Goal: Information Seeking & Learning: Understand process/instructions

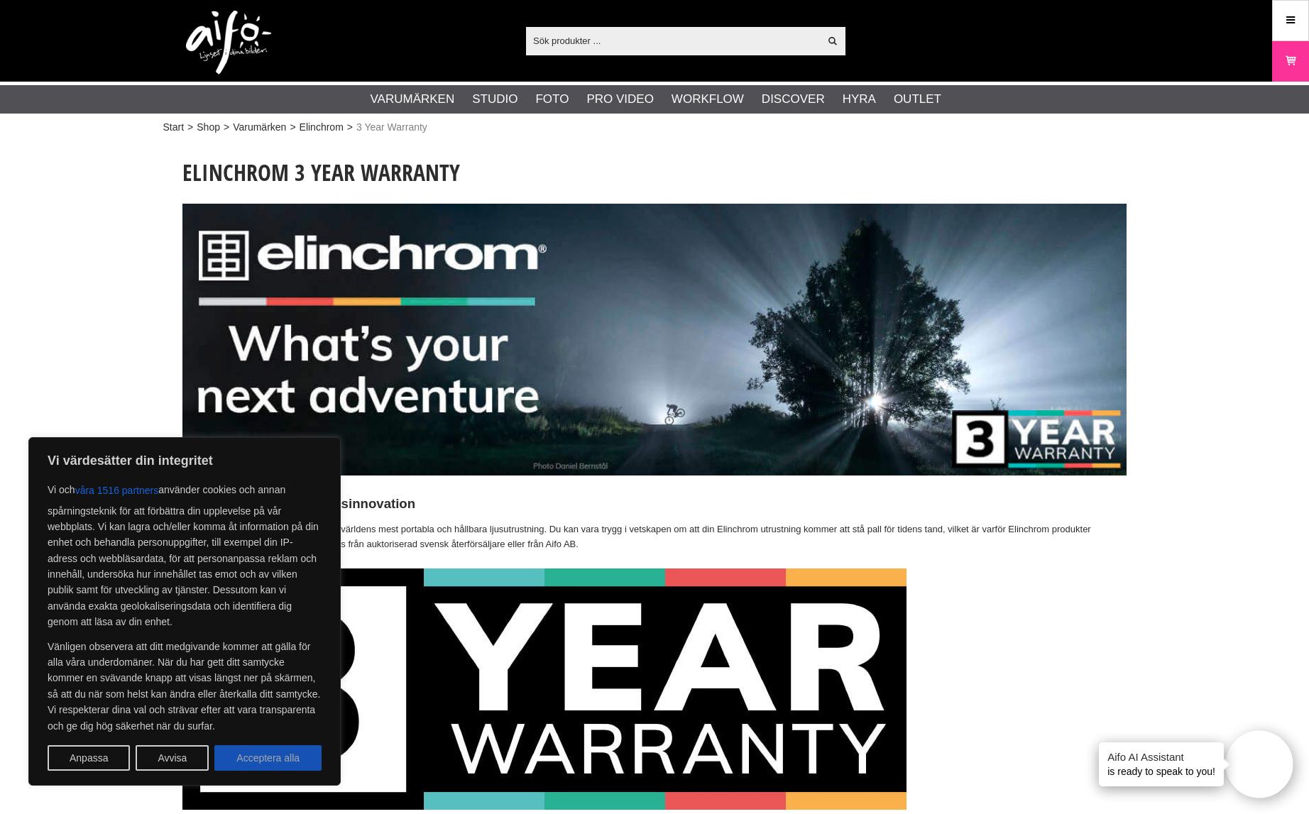
click at [280, 756] on button "Acceptera alla" at bounding box center [267, 758] width 107 height 26
checkbox input "true"
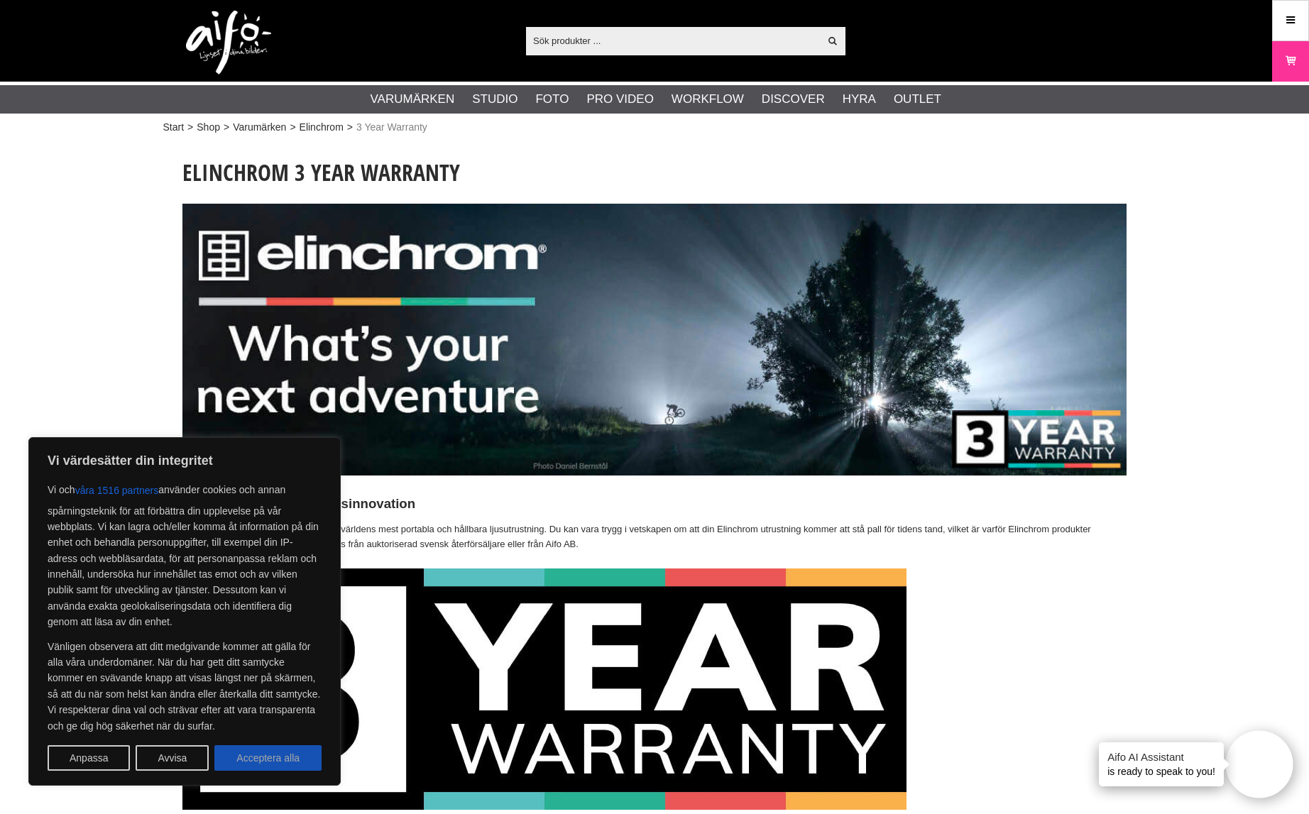
checkbox input "true"
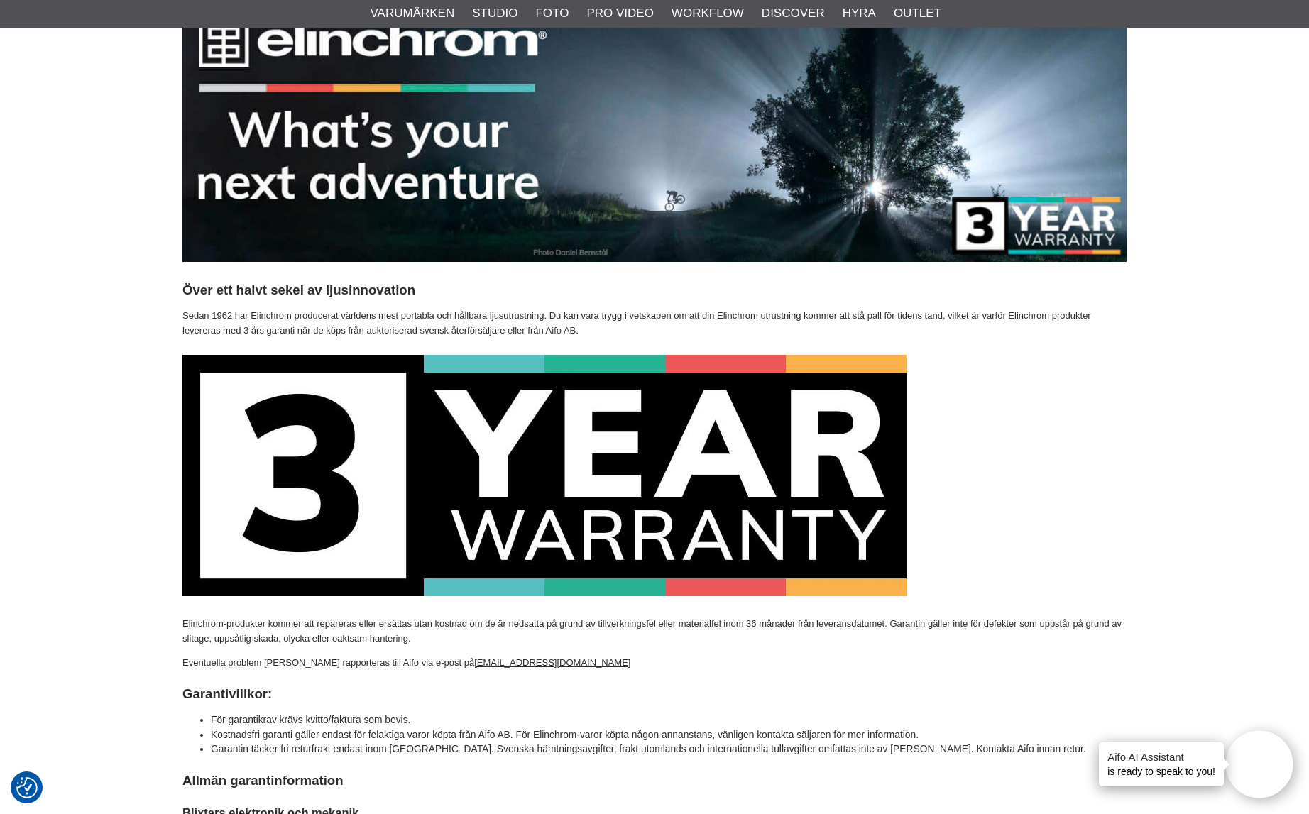
scroll to position [389, 0]
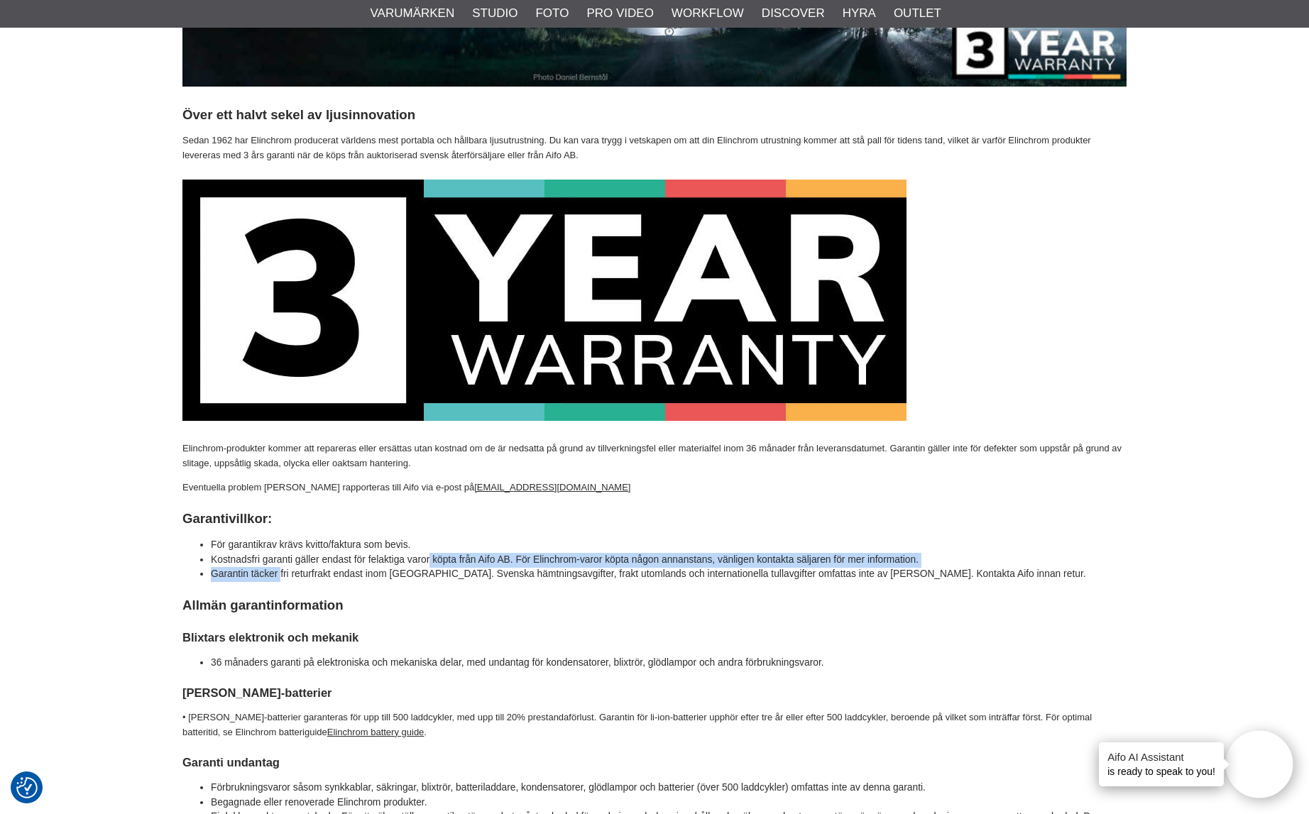
drag, startPoint x: 321, startPoint y: 557, endPoint x: 285, endPoint y: 569, distance: 37.5
click at [285, 569] on ul "För garantikrav krävs kvitto/faktura som bevis. Kostnadsfri garanti gäller enda…" at bounding box center [654, 560] width 944 height 44
drag, startPoint x: 268, startPoint y: 557, endPoint x: 241, endPoint y: 557, distance: 27.7
click at [266, 557] on li "Kostnadsfri garanti gäller endast för felaktiga varor köpta från Aifo AB. För E…" at bounding box center [669, 560] width 916 height 15
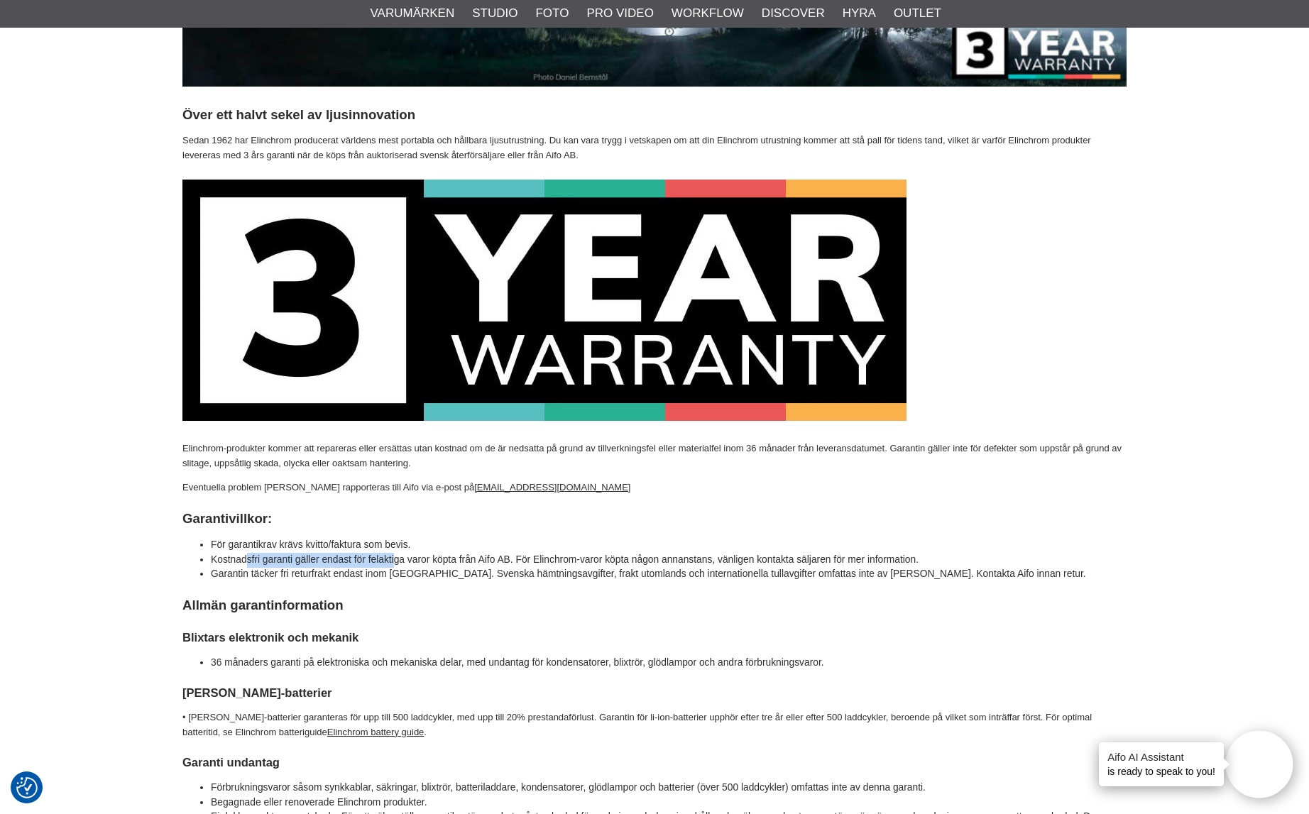
drag, startPoint x: 357, startPoint y: 562, endPoint x: 407, endPoint y: 557, distance: 49.9
click at [407, 557] on li "Kostnadsfri garanti gäller endast för felaktiga varor köpta från Aifo AB. För E…" at bounding box center [669, 560] width 916 height 15
click at [416, 557] on li "Kostnadsfri garanti gäller endast för felaktiga varor köpta från Aifo AB. För E…" at bounding box center [669, 560] width 916 height 15
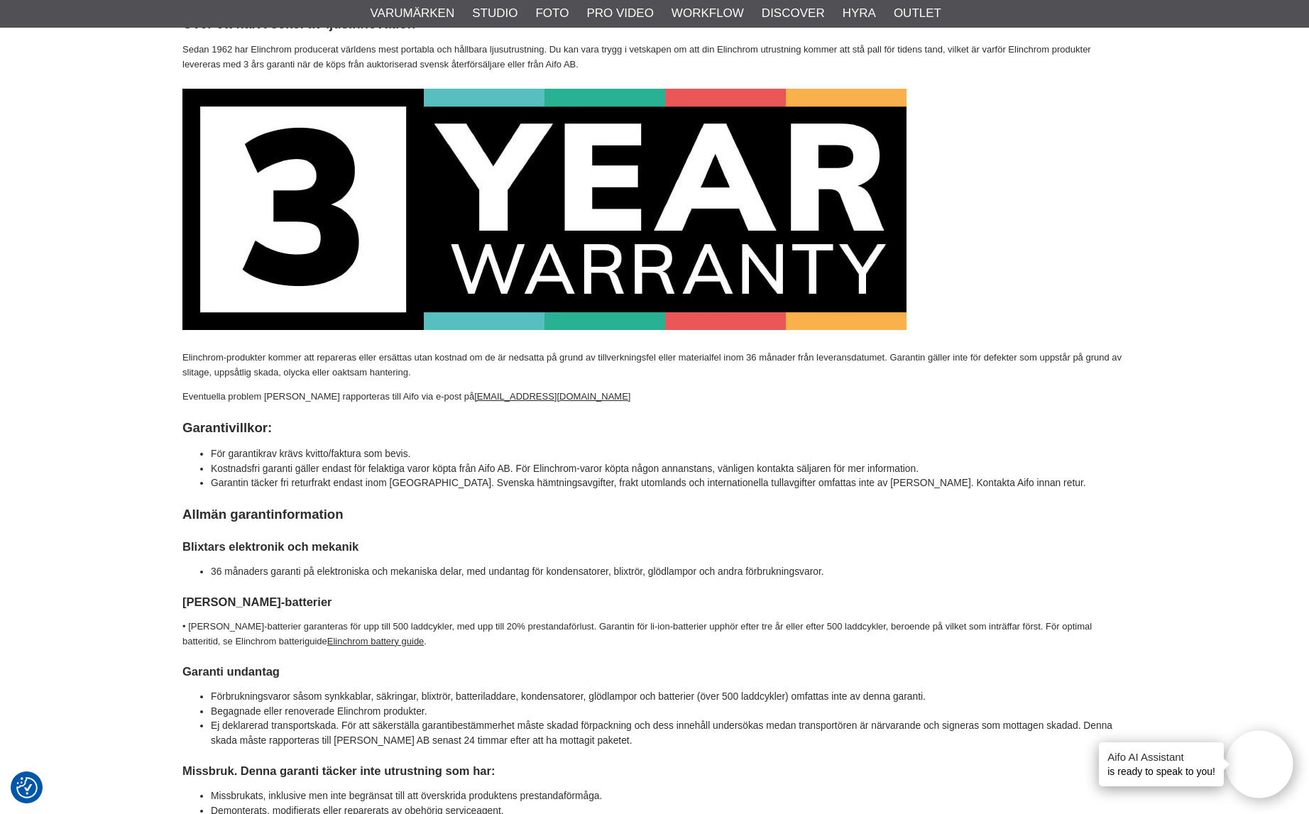
scroll to position [612, 0]
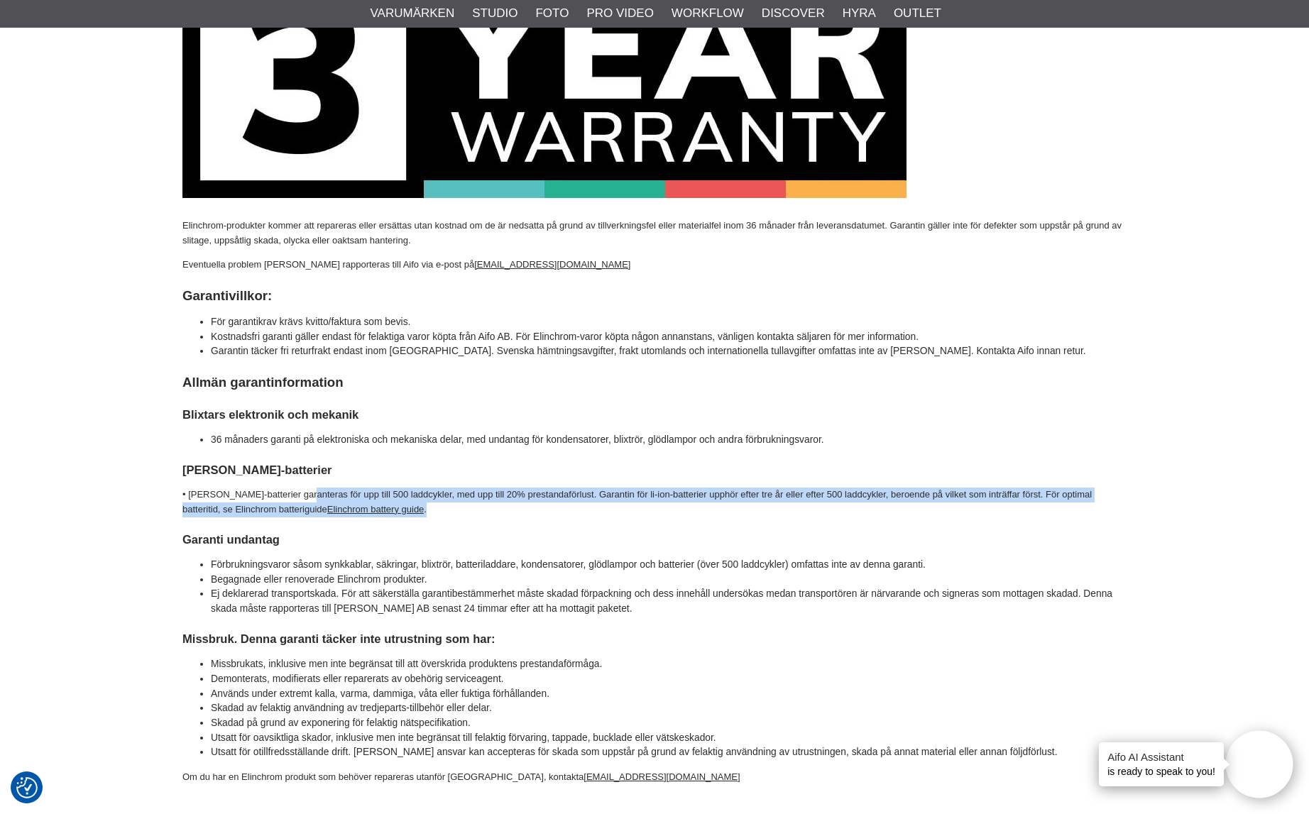
drag, startPoint x: 378, startPoint y: 505, endPoint x: 300, endPoint y: 496, distance: 79.3
click at [300, 496] on p "• [PERSON_NAME]-batterier garanteras för upp till 500 laddcykler, med upp till …" at bounding box center [654, 503] width 944 height 30
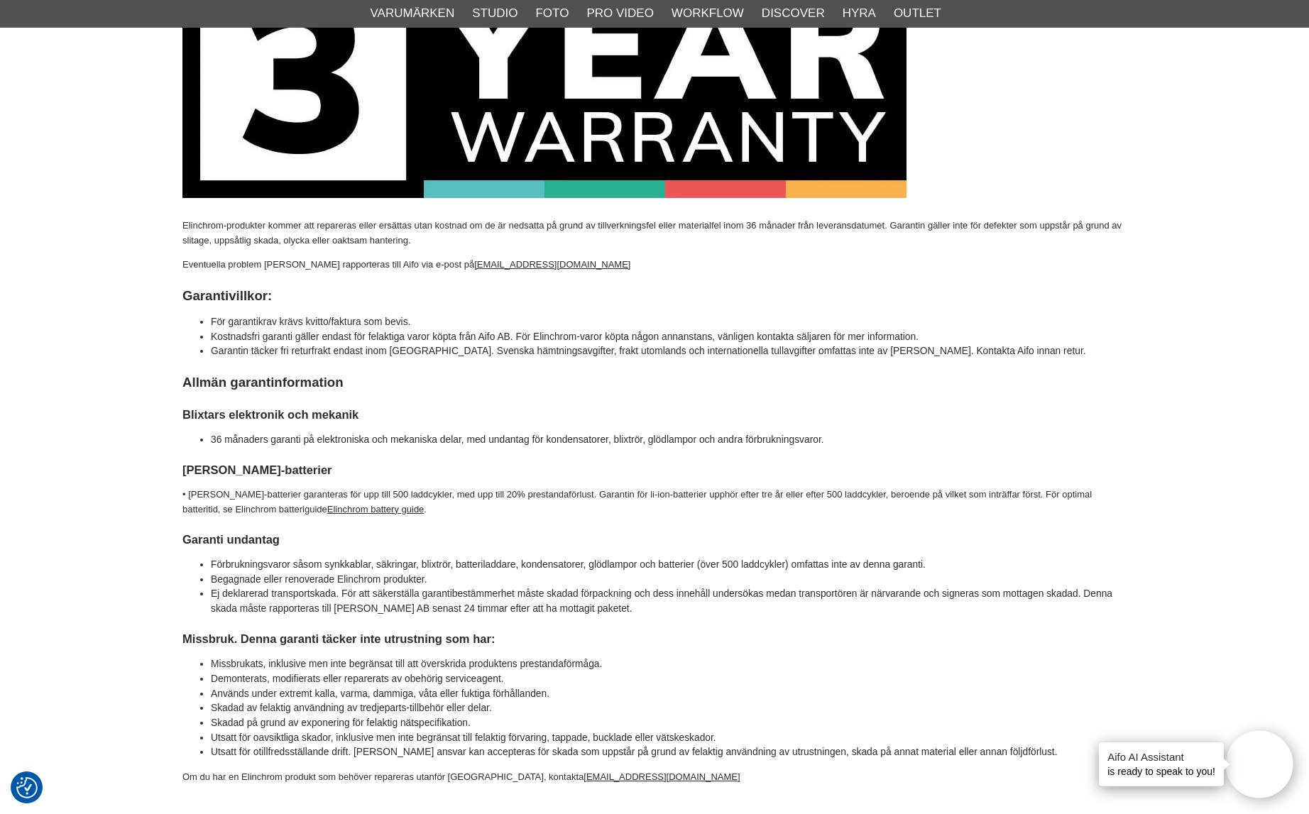
click at [272, 497] on p "• [PERSON_NAME]-batterier garanteras för upp till 500 laddcykler, med upp till …" at bounding box center [654, 503] width 944 height 30
drag, startPoint x: 267, startPoint y: 496, endPoint x: 316, endPoint y: 514, distance: 52.3
click at [317, 514] on p "• [PERSON_NAME]-batterier garanteras för upp till 500 laddcykler, med upp till …" at bounding box center [654, 503] width 944 height 30
drag, startPoint x: 289, startPoint y: 496, endPoint x: 716, endPoint y: 493, distance: 426.7
click at [716, 493] on p "• [PERSON_NAME]-batterier garanteras för upp till 500 laddcykler, med upp till …" at bounding box center [654, 503] width 944 height 30
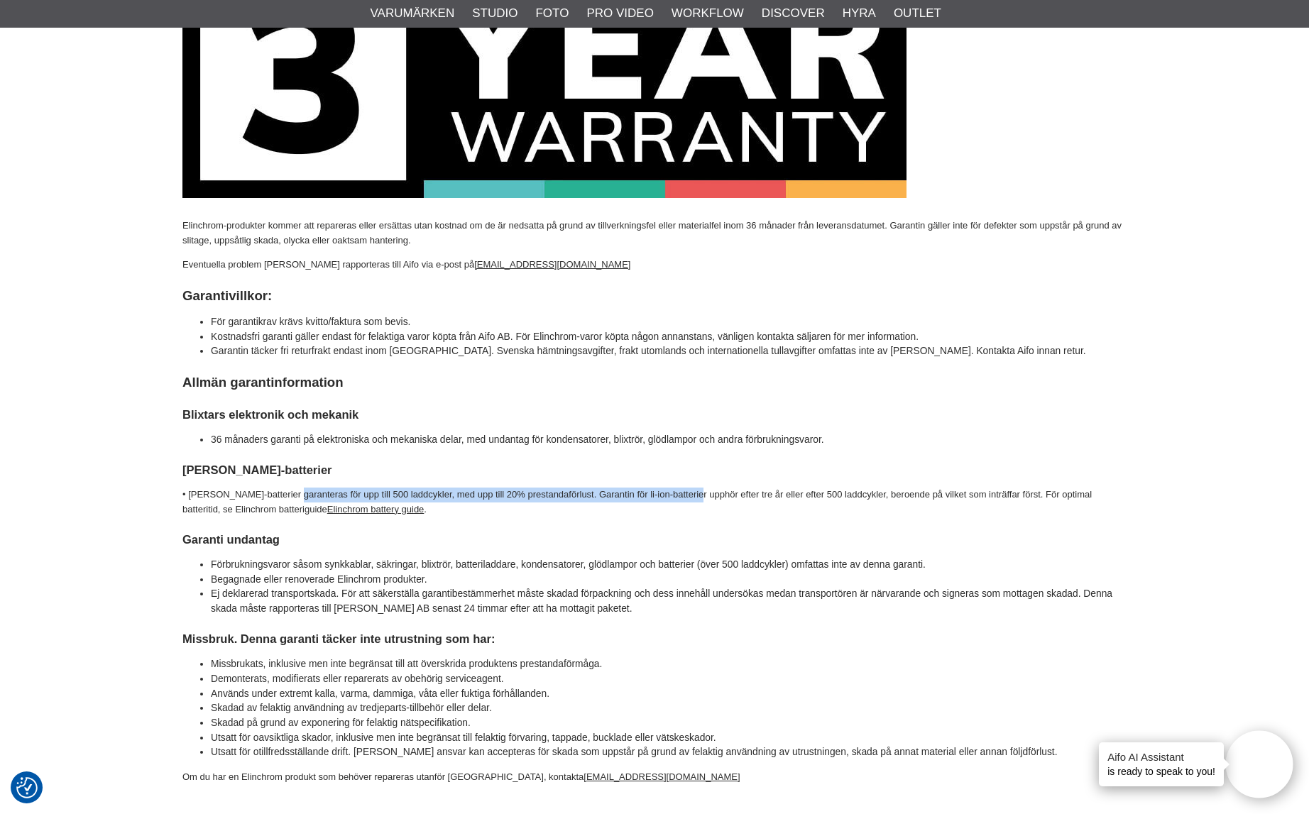
click at [716, 493] on p "• [PERSON_NAME]-batterier garanteras för upp till 500 laddcykler, med upp till …" at bounding box center [654, 503] width 944 height 30
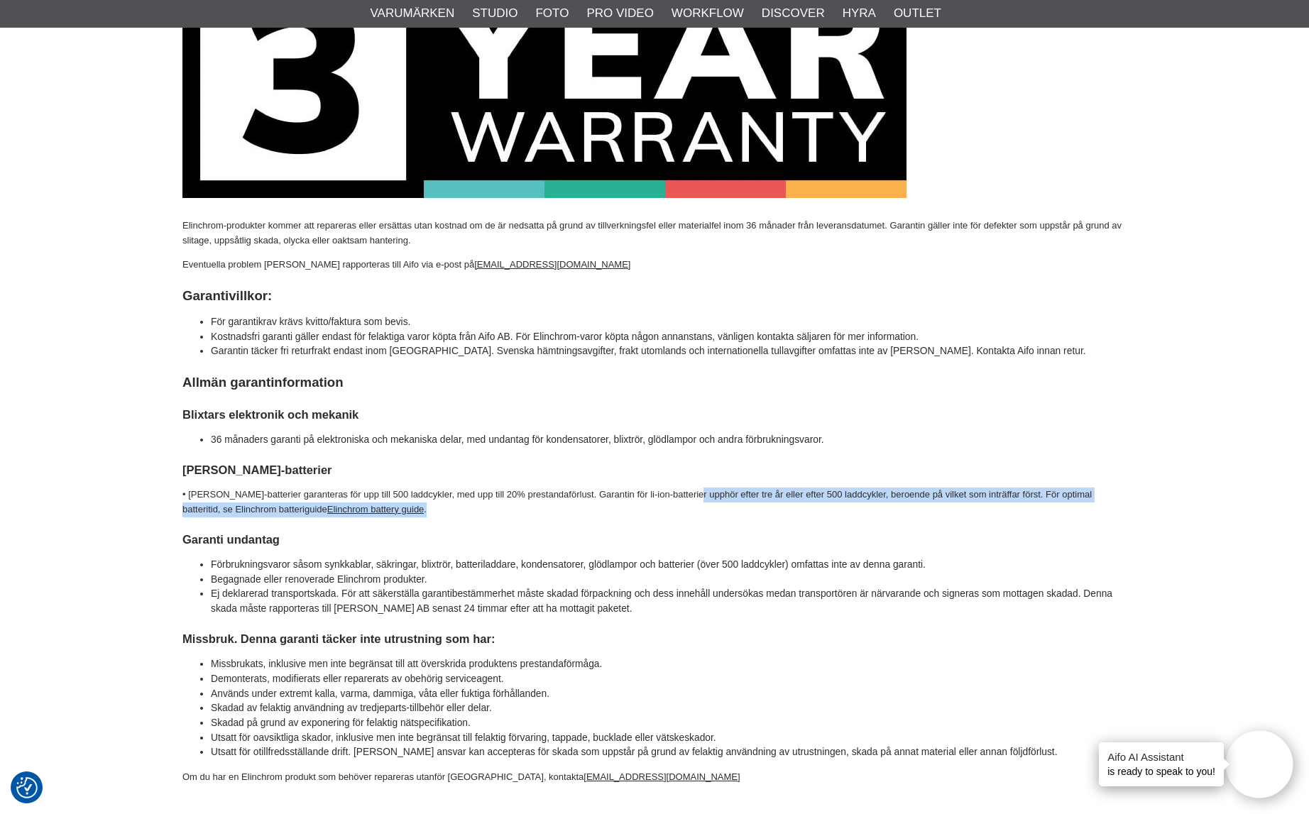
drag, startPoint x: 716, startPoint y: 493, endPoint x: 721, endPoint y: 505, distance: 13.3
click at [650, 506] on p "• [PERSON_NAME]-batterier garanteras för upp till 500 laddcykler, med upp till …" at bounding box center [654, 503] width 944 height 30
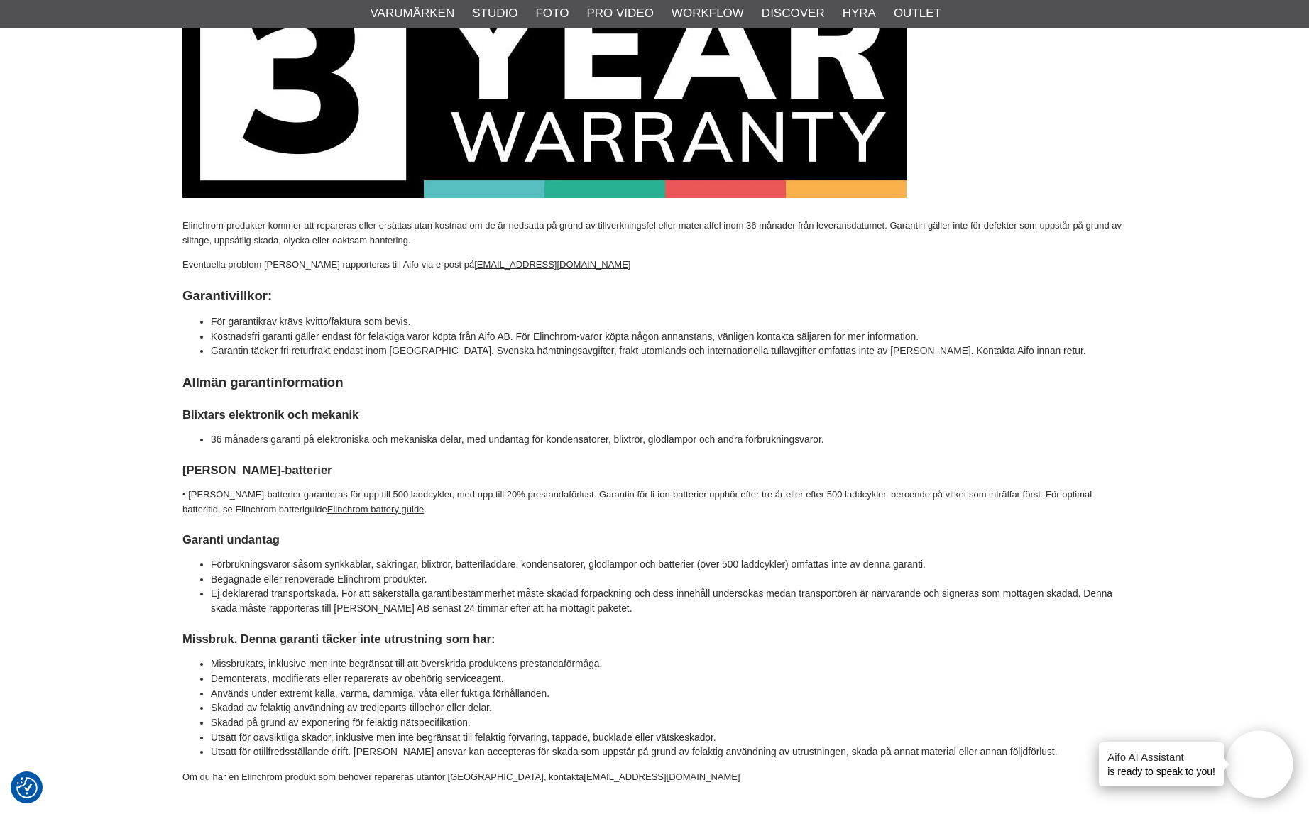
click at [740, 506] on p "• [PERSON_NAME]-batterier garanteras för upp till 500 laddcykler, med upp till …" at bounding box center [654, 503] width 944 height 30
drag, startPoint x: 836, startPoint y: 498, endPoint x: 725, endPoint y: 499, distance: 111.5
click at [725, 499] on p "• [PERSON_NAME]-batterier garanteras för upp till 500 laddcykler, med upp till …" at bounding box center [654, 503] width 944 height 30
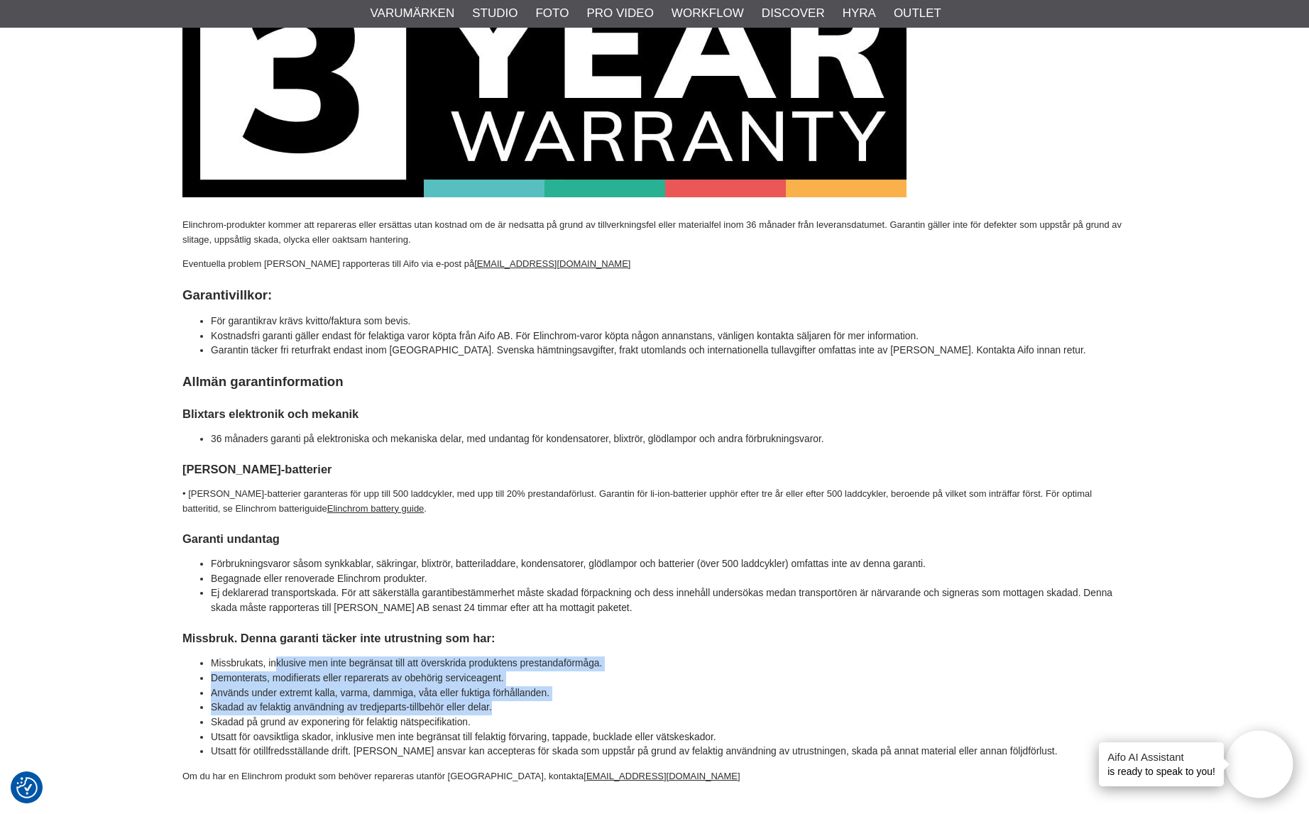
drag, startPoint x: 604, startPoint y: 702, endPoint x: 278, endPoint y: 664, distance: 328.1
click at [278, 664] on ul "Missbrukats, inklusive men inte begränsat till att överskrida produktens presta…" at bounding box center [654, 708] width 944 height 103
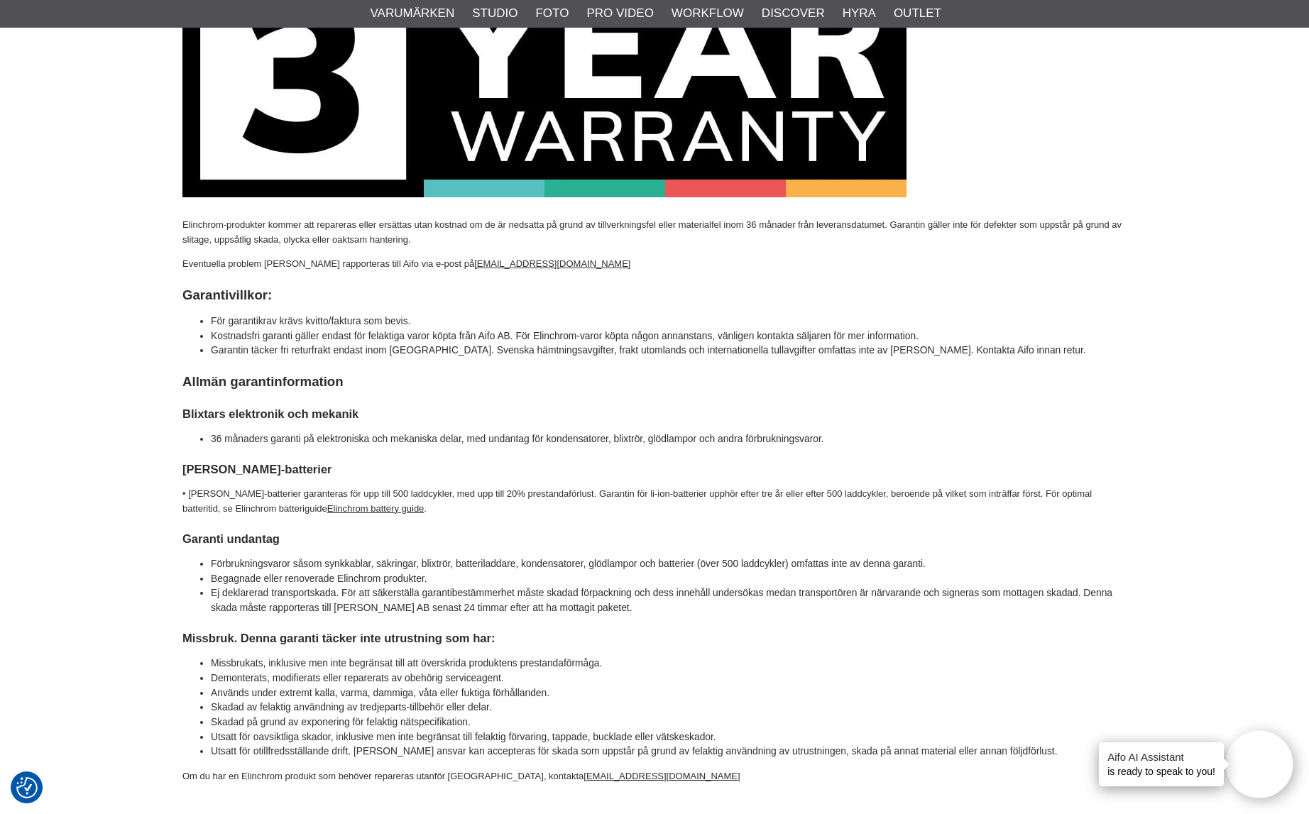
drag, startPoint x: 268, startPoint y: 668, endPoint x: 242, endPoint y: 669, distance: 26.3
click at [264, 669] on li "Missbrukats, inklusive men inte begränsat till att överskrida produktens presta…" at bounding box center [669, 664] width 916 height 15
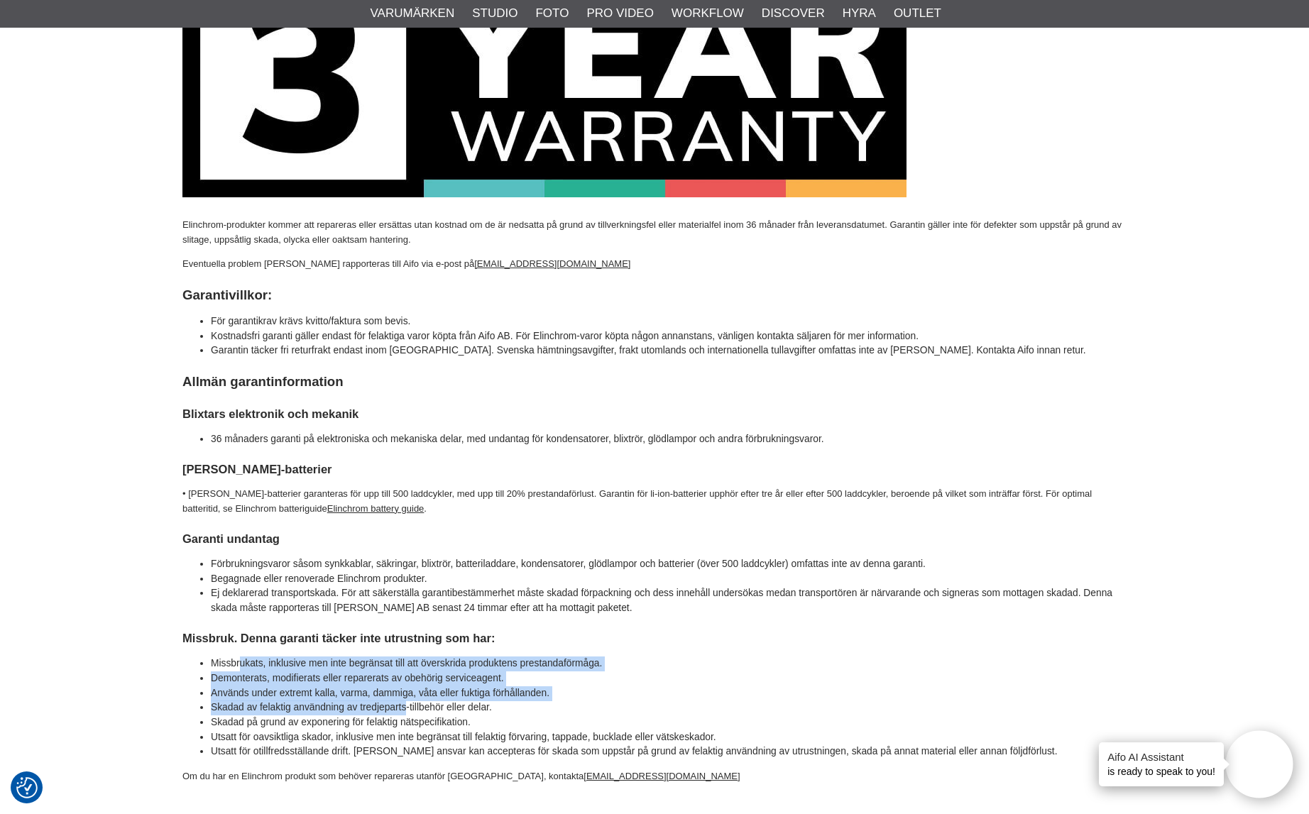
drag, startPoint x: 242, startPoint y: 669, endPoint x: 445, endPoint y: 709, distance: 206.9
click at [415, 708] on ul "Missbrukats, inklusive men inte begränsat till att överskrida produktens presta…" at bounding box center [654, 708] width 944 height 103
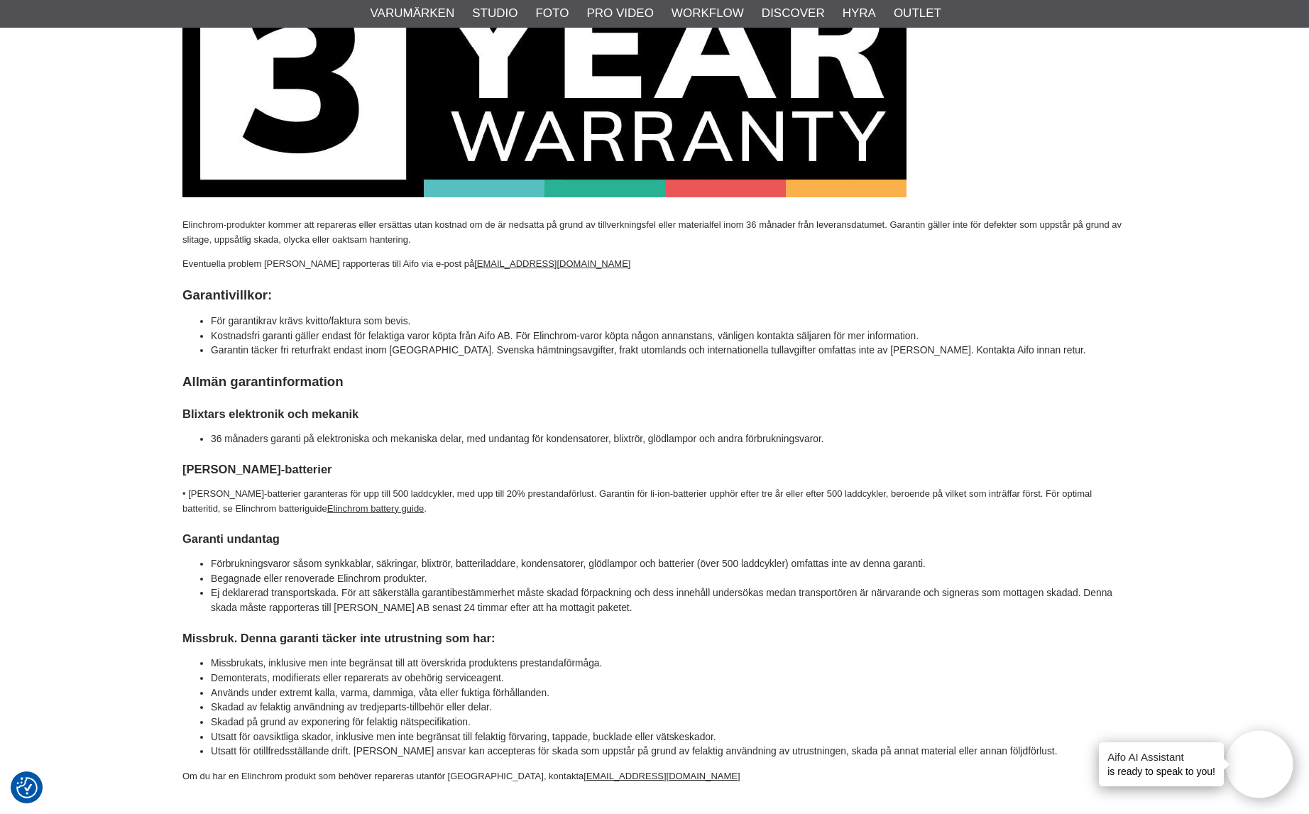
drag, startPoint x: 445, startPoint y: 709, endPoint x: 508, endPoint y: 709, distance: 62.5
click at [449, 708] on li "Skadad av felaktig användning av tredjeparts-tillbehör eller delar." at bounding box center [669, 708] width 916 height 15
drag, startPoint x: 417, startPoint y: 709, endPoint x: 305, endPoint y: 693, distance: 112.5
click at [305, 693] on ul "Missbrukats, inklusive men inte begränsat till att överskrida produktens presta…" at bounding box center [654, 708] width 944 height 103
click at [305, 693] on li "Används under extremt kalla, varma, dammiga, våta eller fuktiga förhållanden." at bounding box center [669, 694] width 916 height 15
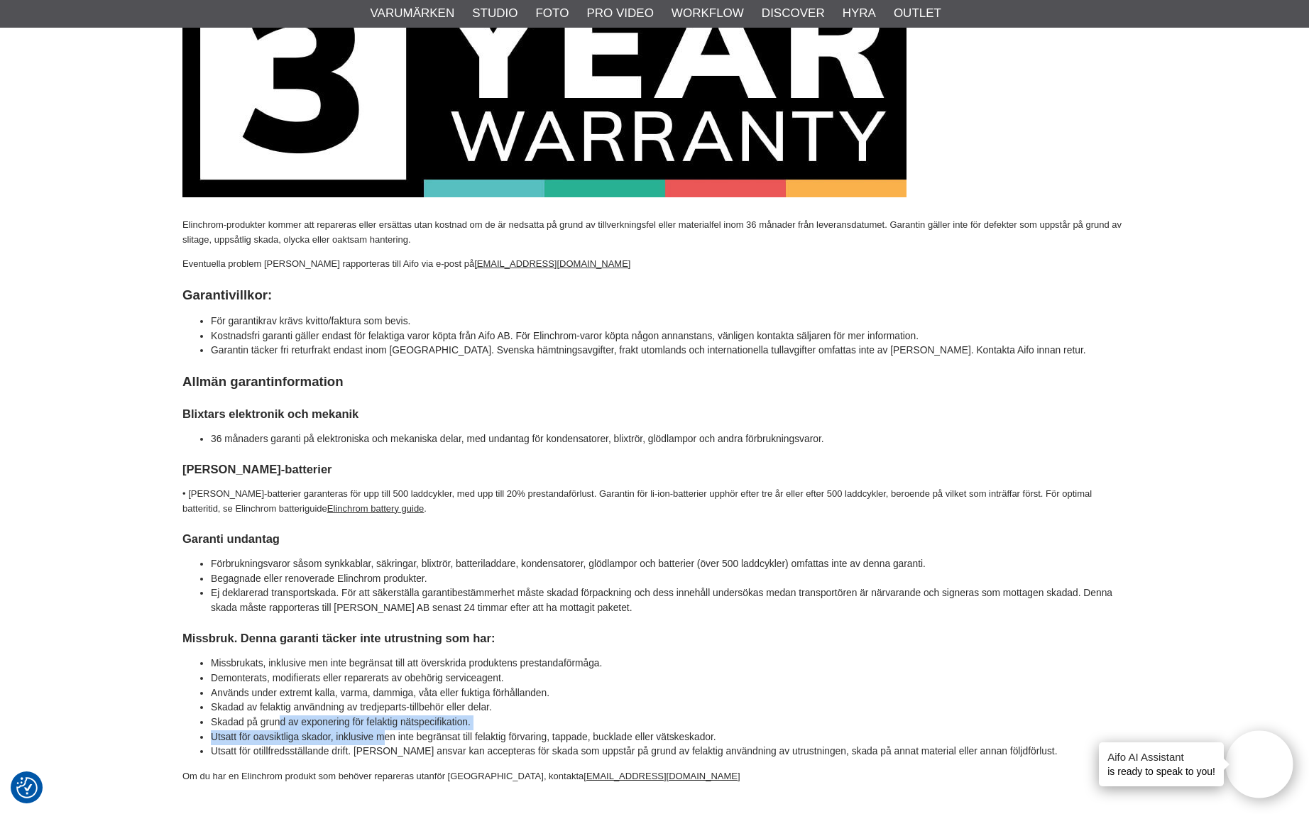
drag, startPoint x: 285, startPoint y: 726, endPoint x: 395, endPoint y: 742, distance: 111.1
click at [395, 742] on ul "Missbrukats, inklusive men inte begränsat till att överskrida produktens presta…" at bounding box center [654, 708] width 944 height 103
click at [395, 742] on li "Utsatt för oavsiktliga skador, inklusive men inte begränsat till felaktig förva…" at bounding box center [669, 738] width 916 height 15
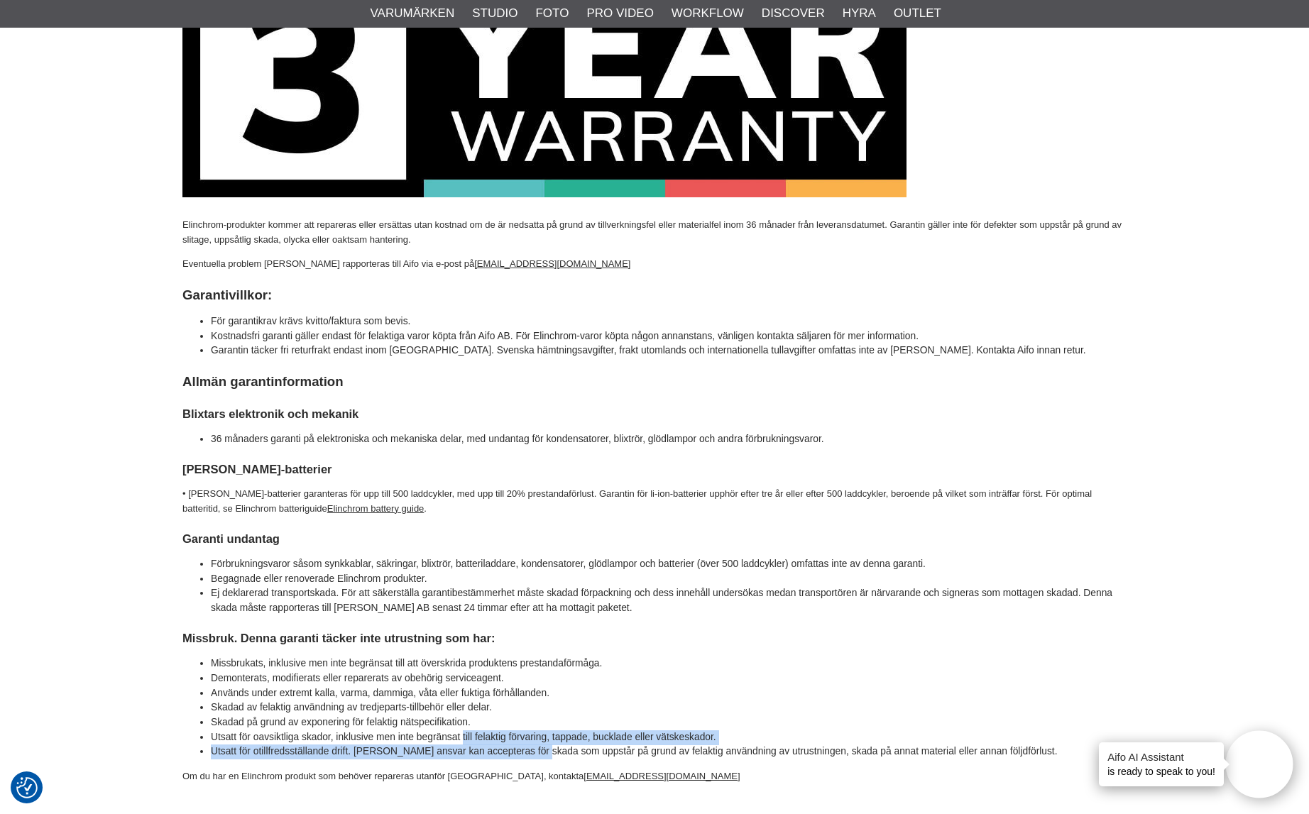
drag, startPoint x: 551, startPoint y: 748, endPoint x: 504, endPoint y: 732, distance: 49.6
click at [478, 732] on ul "Missbrukats, inklusive men inte begränsat till att överskrida produktens presta…" at bounding box center [654, 708] width 944 height 103
click at [525, 732] on li "Utsatt för oavsiktliga skador, inklusive men inte begränsat till felaktig förva…" at bounding box center [669, 738] width 916 height 15
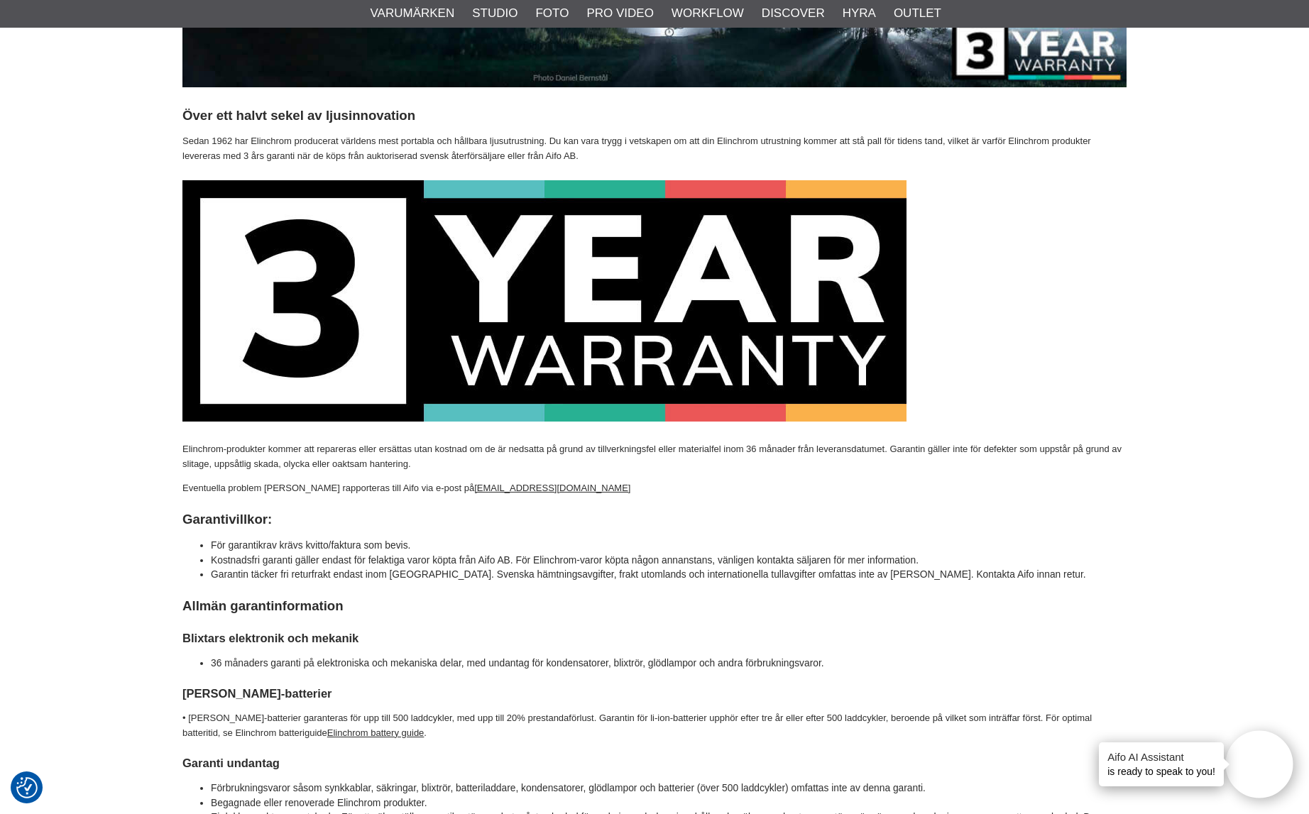
scroll to position [0, 0]
